Goal: Manage account settings

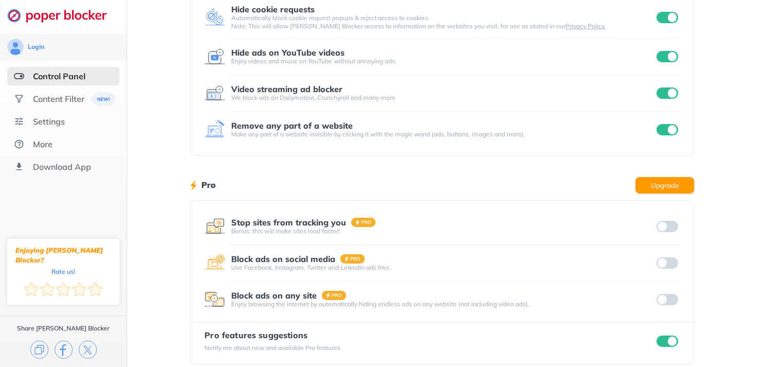
scroll to position [164, 0]
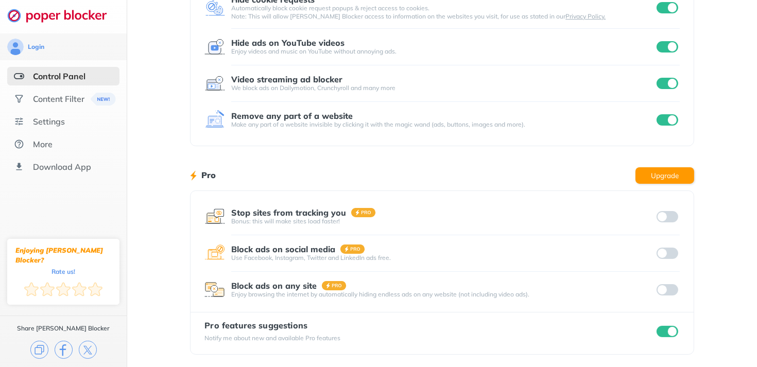
click at [669, 330] on input "checkbox" at bounding box center [668, 331] width 22 height 11
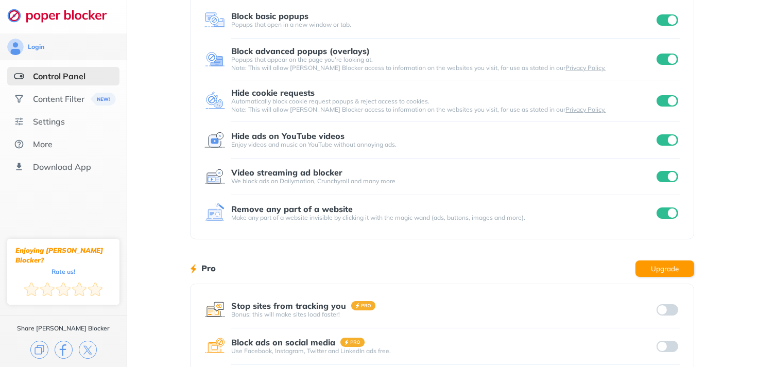
scroll to position [61, 0]
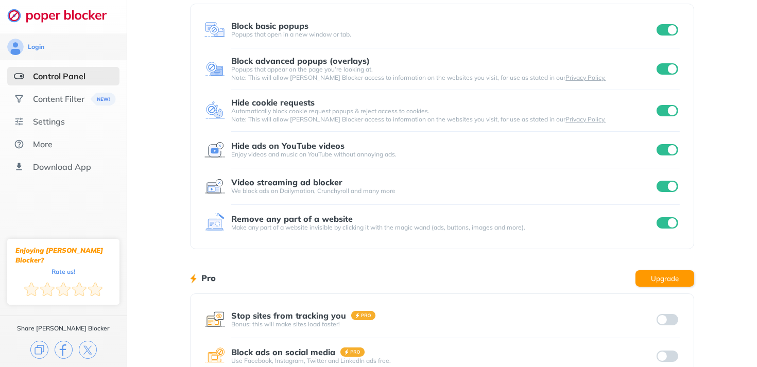
click at [663, 148] on input "checkbox" at bounding box center [668, 149] width 22 height 11
